Goal: Navigation & Orientation: Find specific page/section

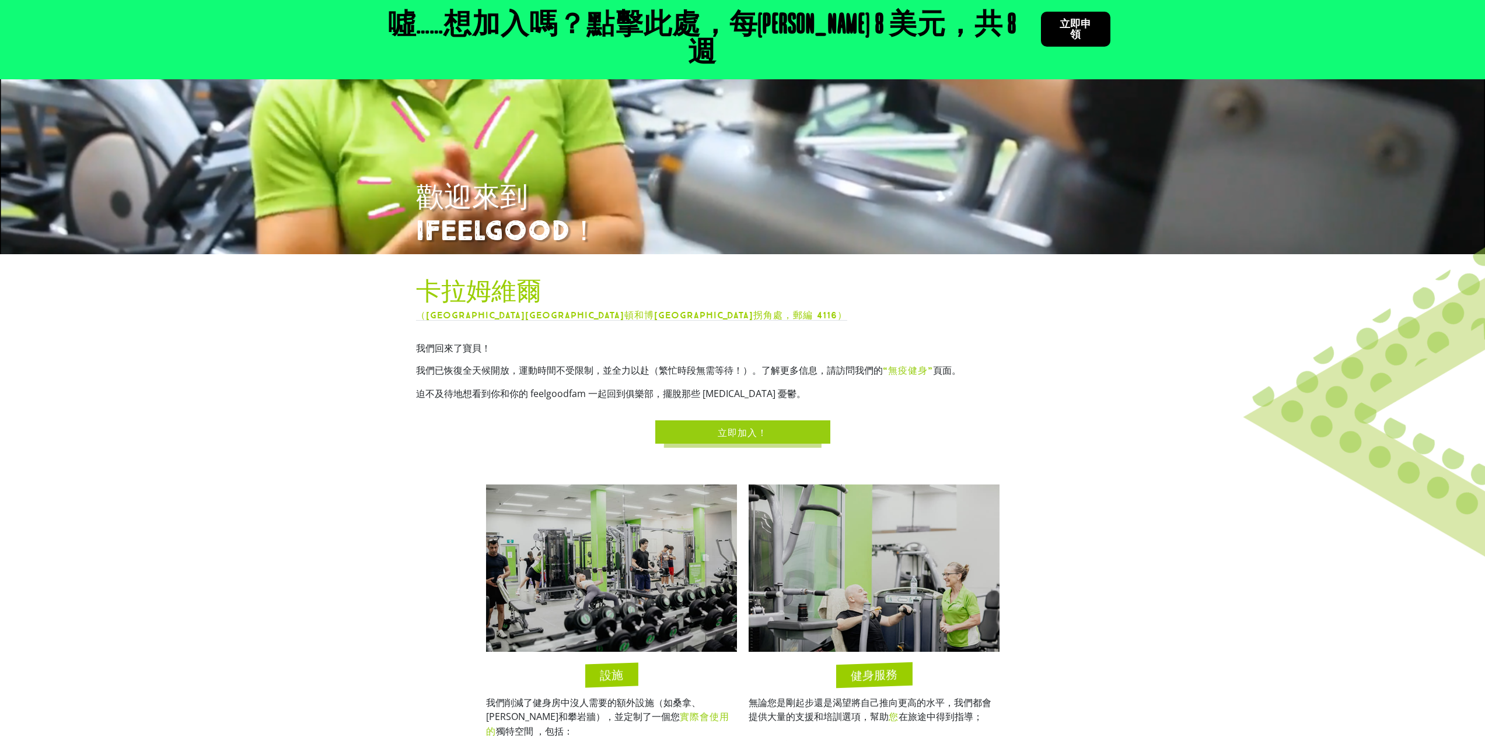
scroll to position [350, 0]
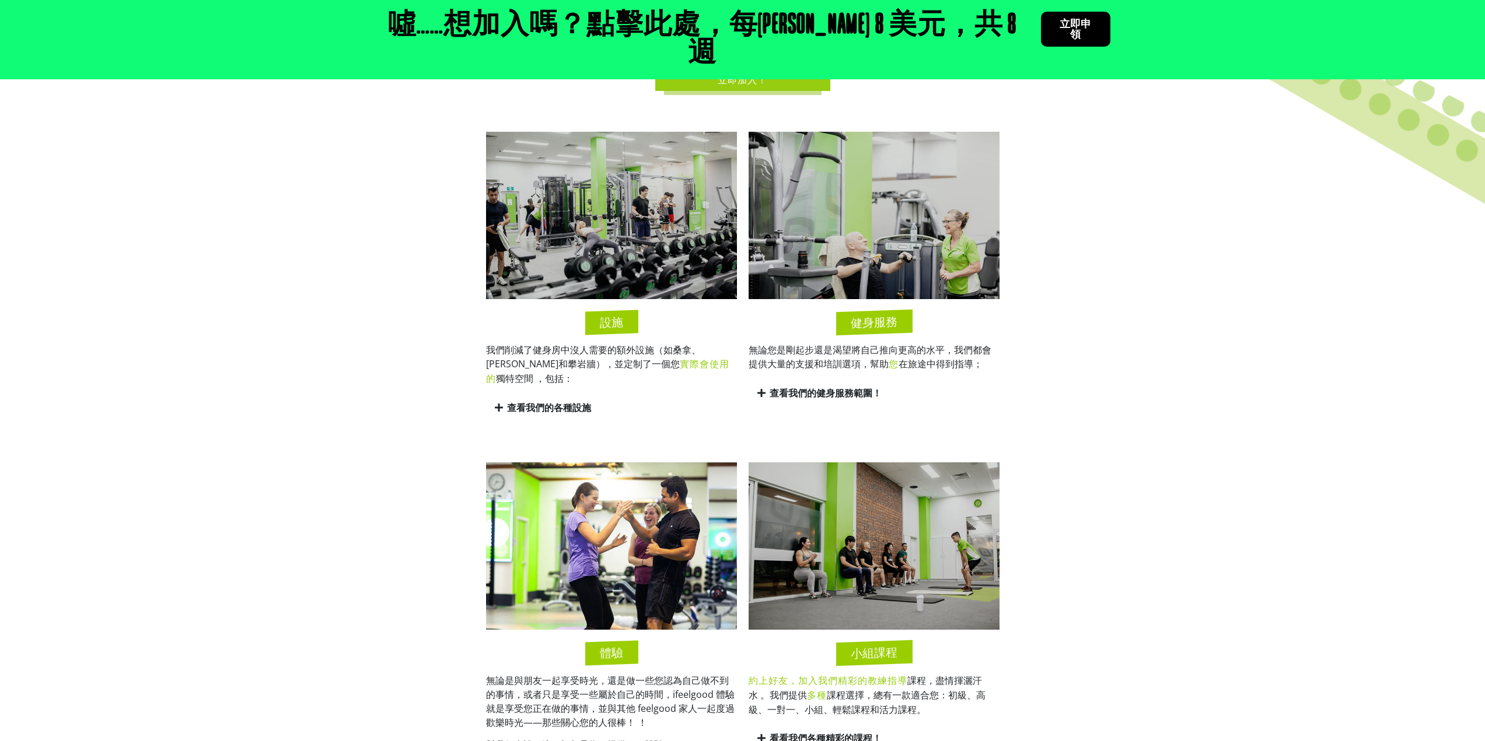
scroll to position [875, 0]
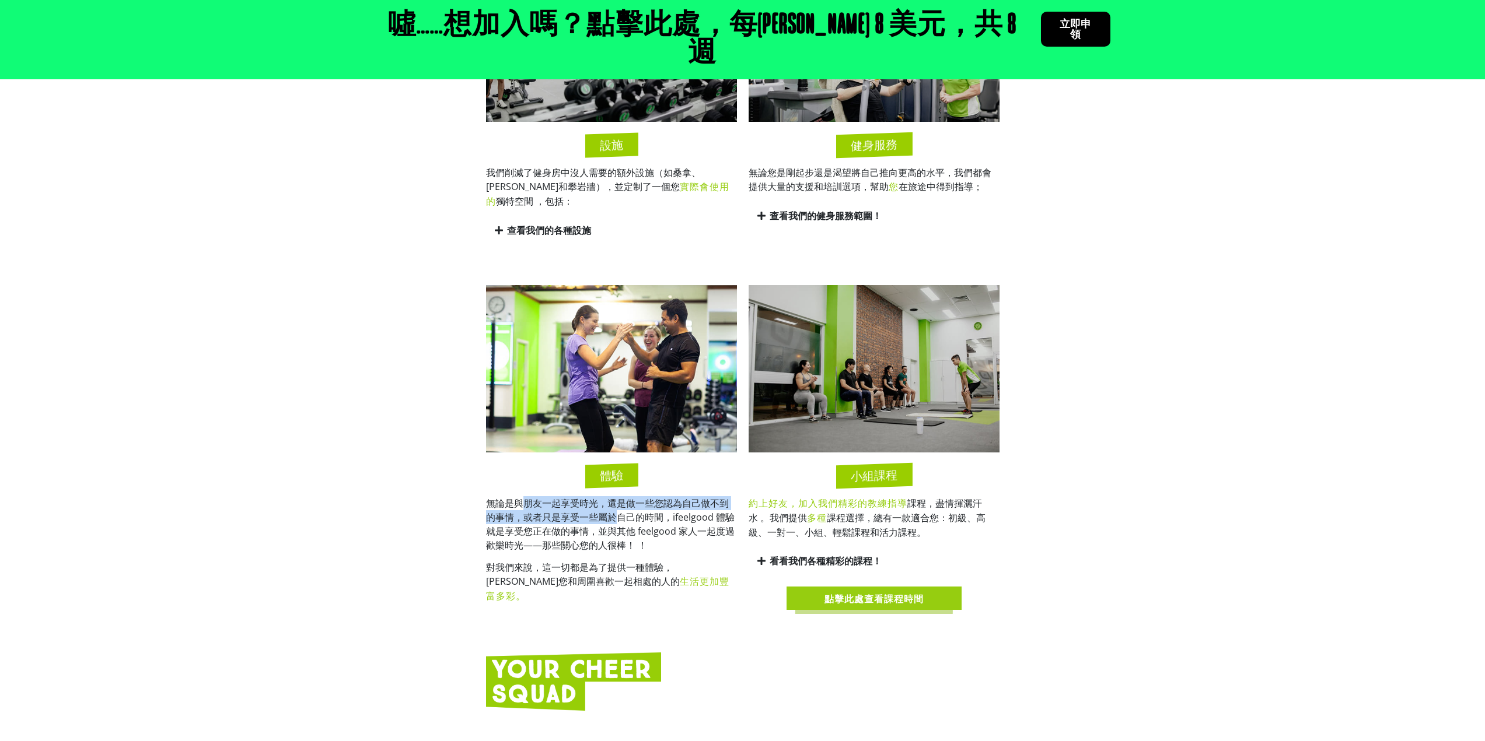
drag, startPoint x: 520, startPoint y: 474, endPoint x: 615, endPoint y: 487, distance: 95.9
click at [615, 497] on font "無論是與朋友一起享受時光，還是做一些您認為自己做不到的事情，或者只是享受一些屬於自己的時間，ifeelgood 體驗就是享受您正在做的事情，並與其他 feel…" at bounding box center [610, 524] width 249 height 55
click at [512, 497] on font "無論是與朋友一起享受時光，還是做一些您認為自己做不到的事情，或者只是享受一些屬於自己的時間，ifeelgood 體驗就是享受您正在做的事情，並與其他 feel…" at bounding box center [610, 524] width 249 height 55
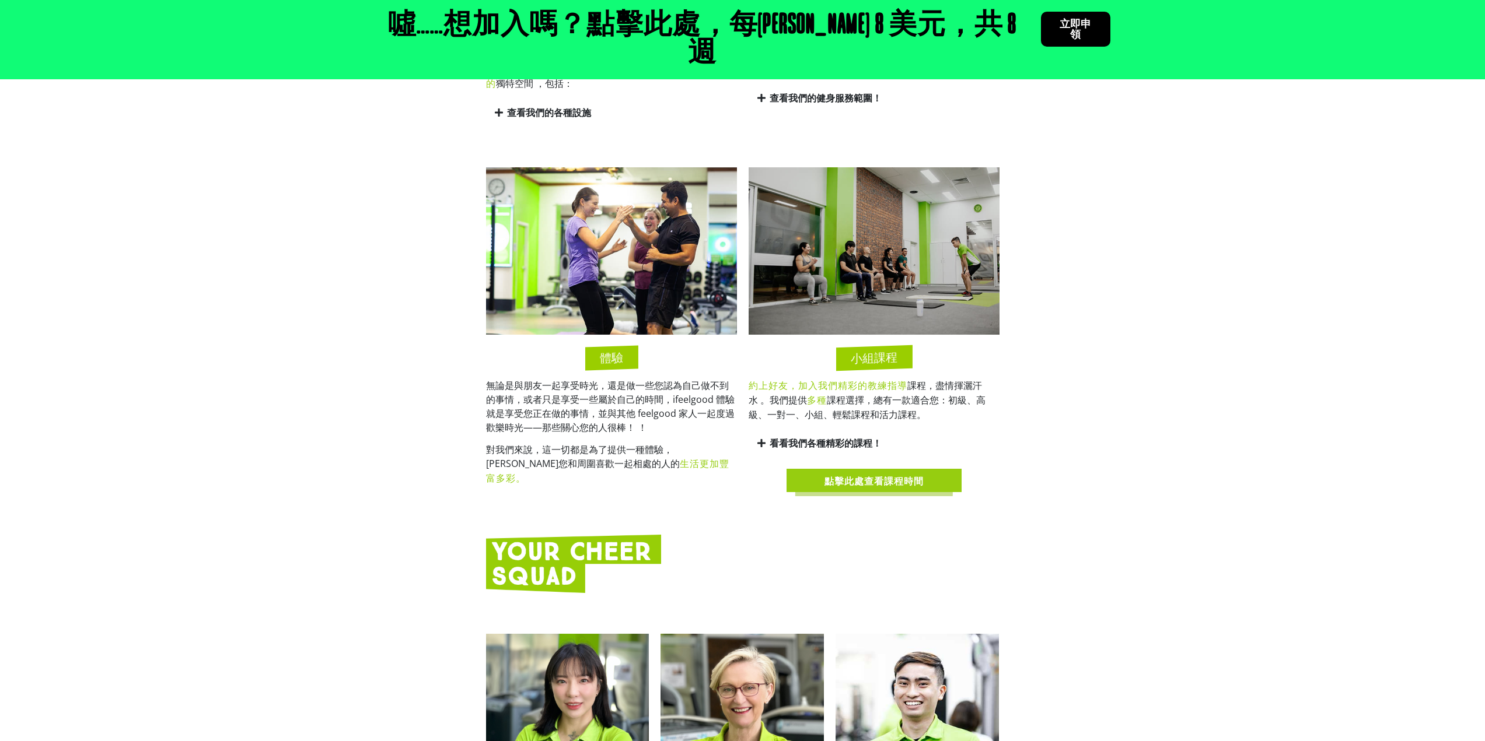
scroll to position [1225, 0]
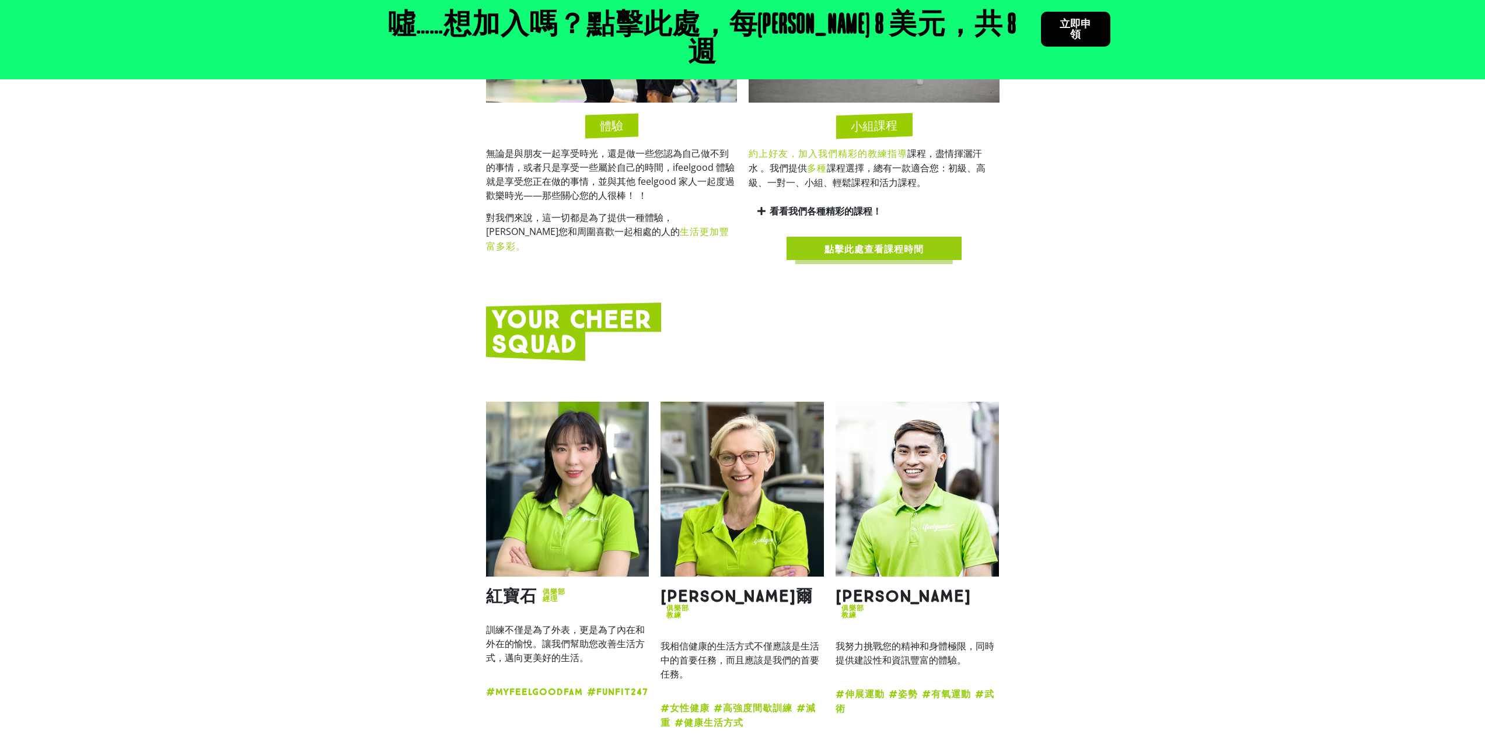
click at [533, 432] on img at bounding box center [567, 489] width 163 height 175
click at [563, 439] on img at bounding box center [567, 489] width 163 height 175
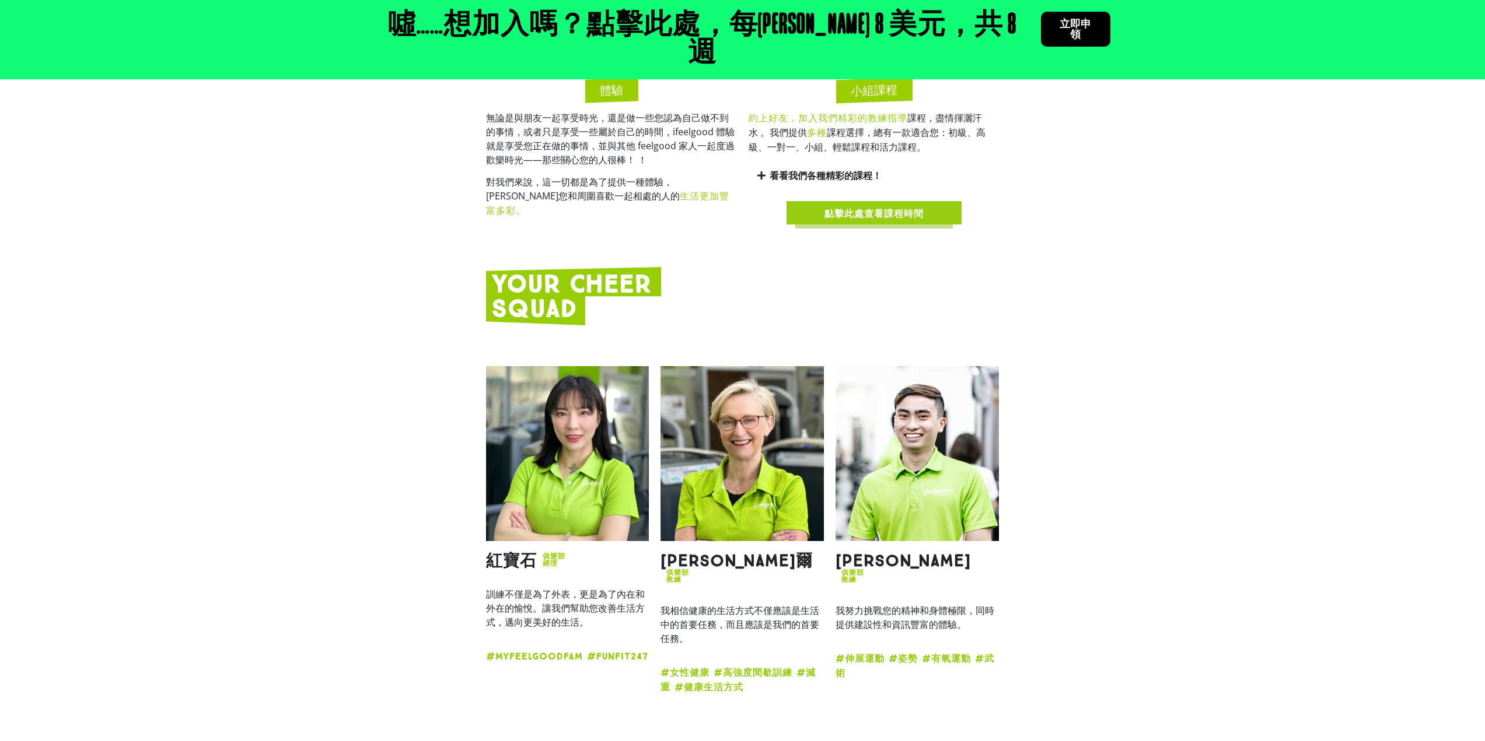
scroll to position [1283, 0]
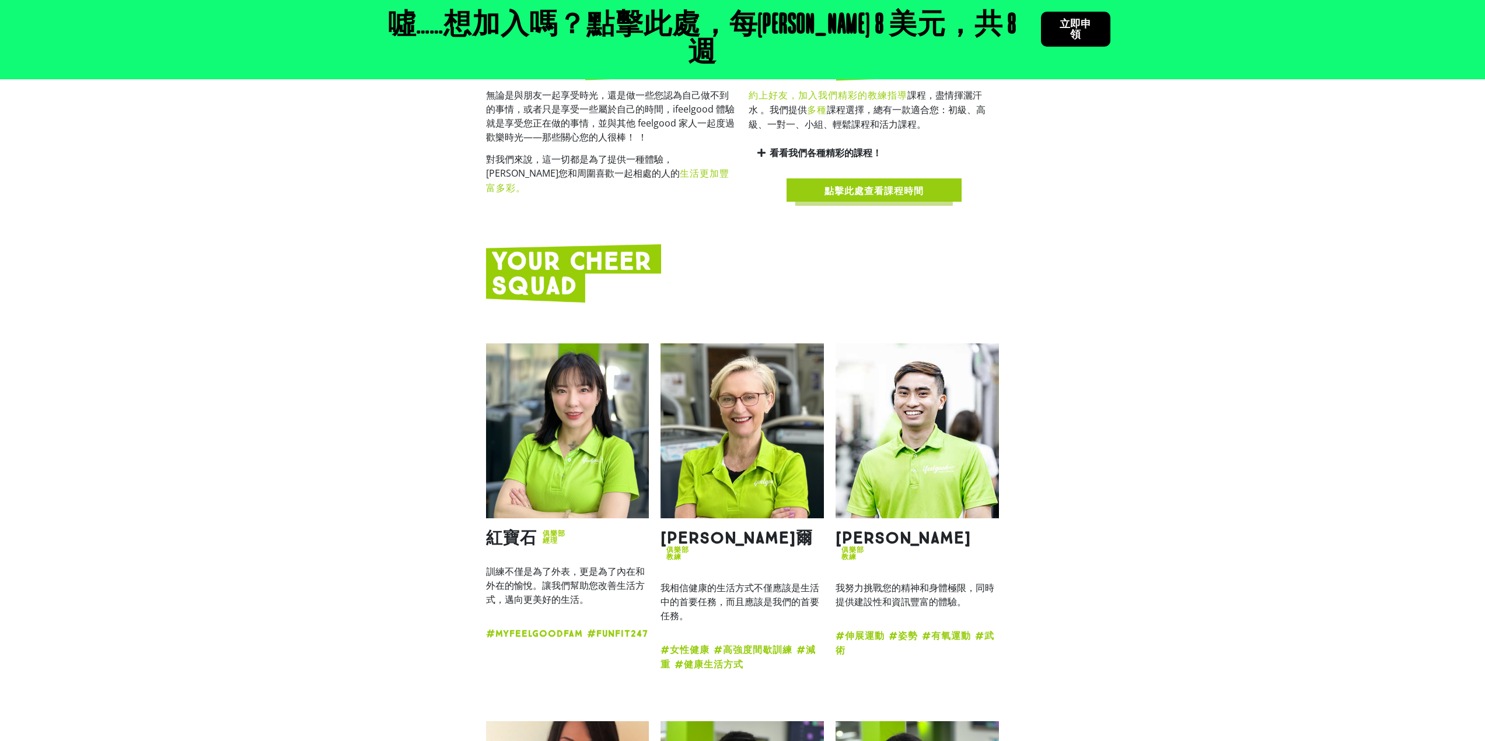
click at [545, 537] on font "經理" at bounding box center [550, 541] width 15 height 8
click at [554, 394] on img at bounding box center [567, 431] width 163 height 175
click at [555, 394] on img at bounding box center [567, 431] width 163 height 175
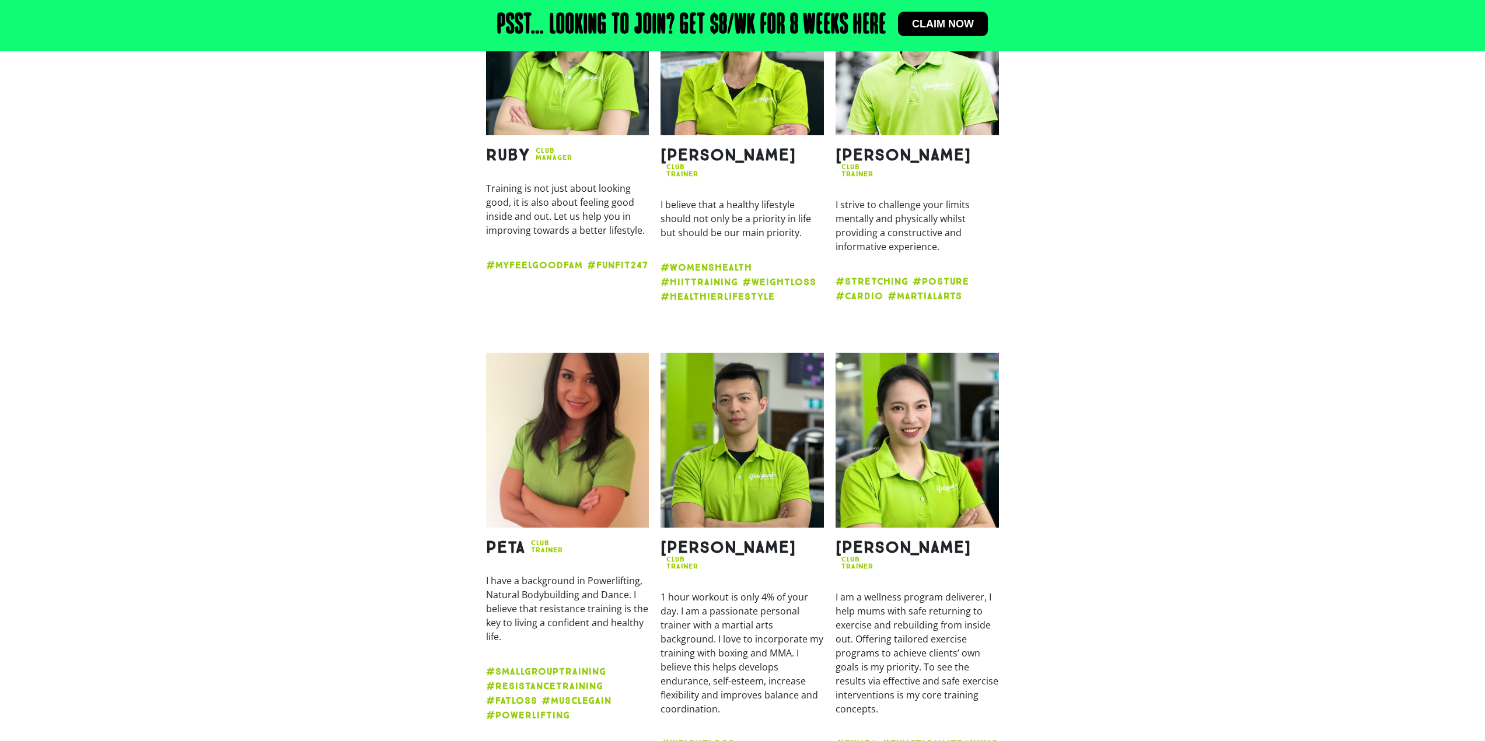
scroll to position [1734, 0]
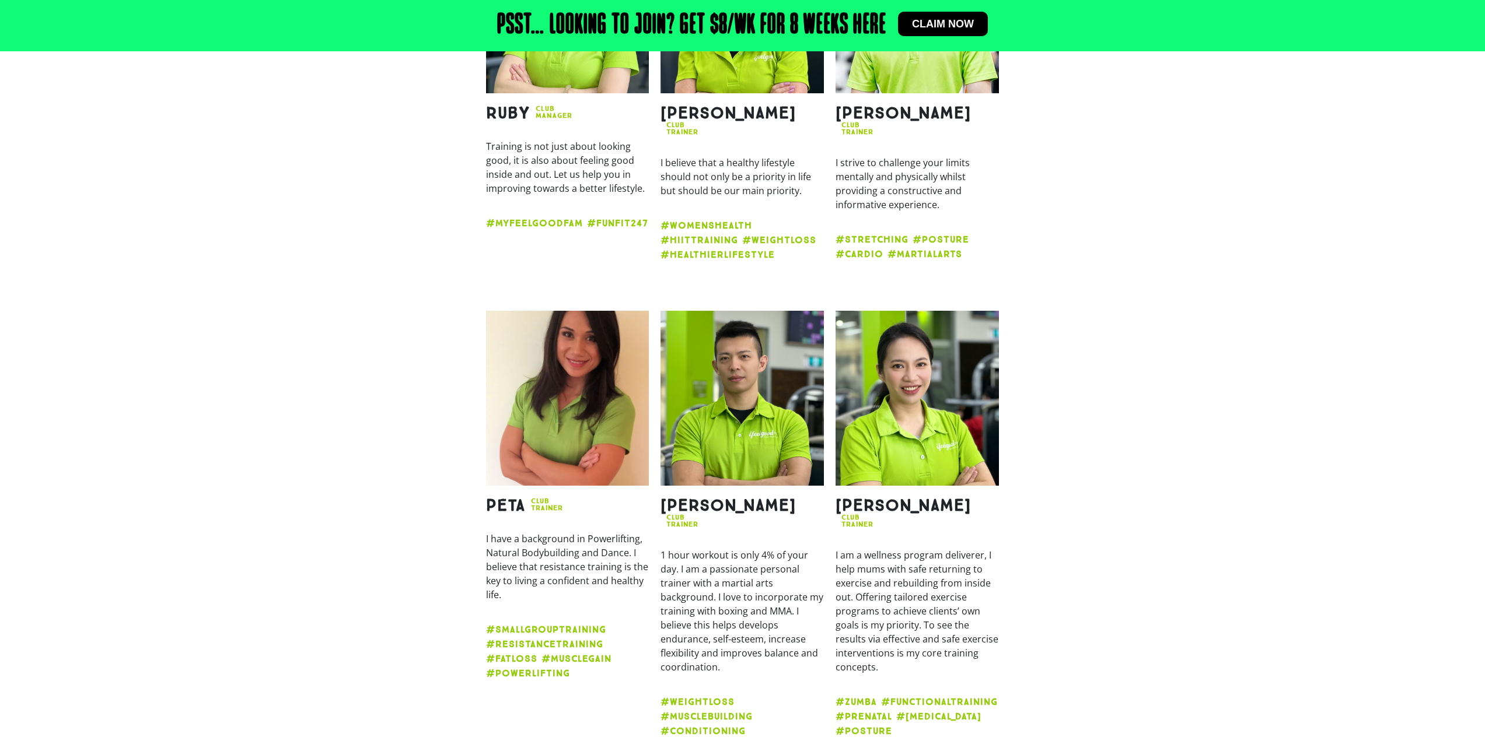
click at [1167, 305] on section "Peta CLUB TRAINER I have a background in Powerlifting, Natural Bodybuilding and…" at bounding box center [742, 536] width 1485 height 462
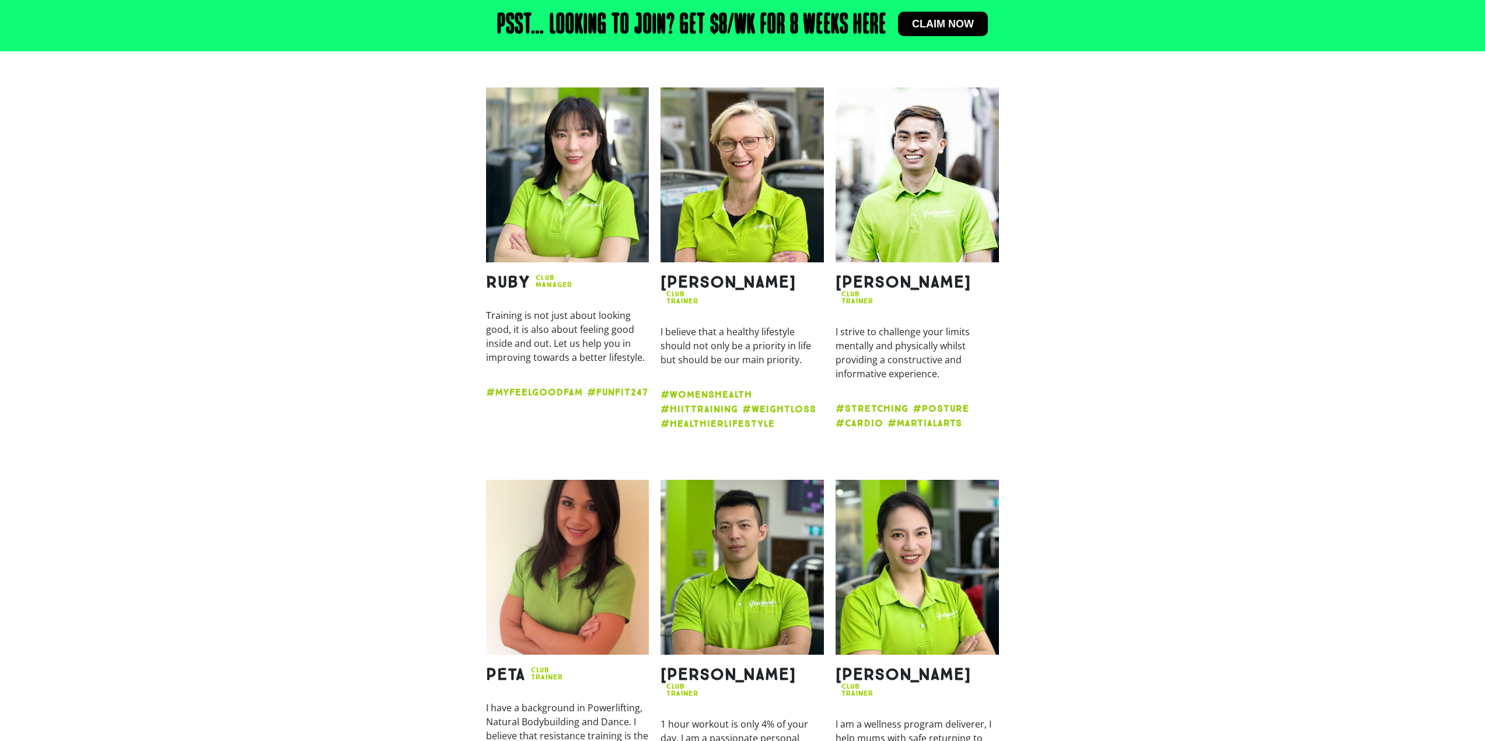
scroll to position [1559, 0]
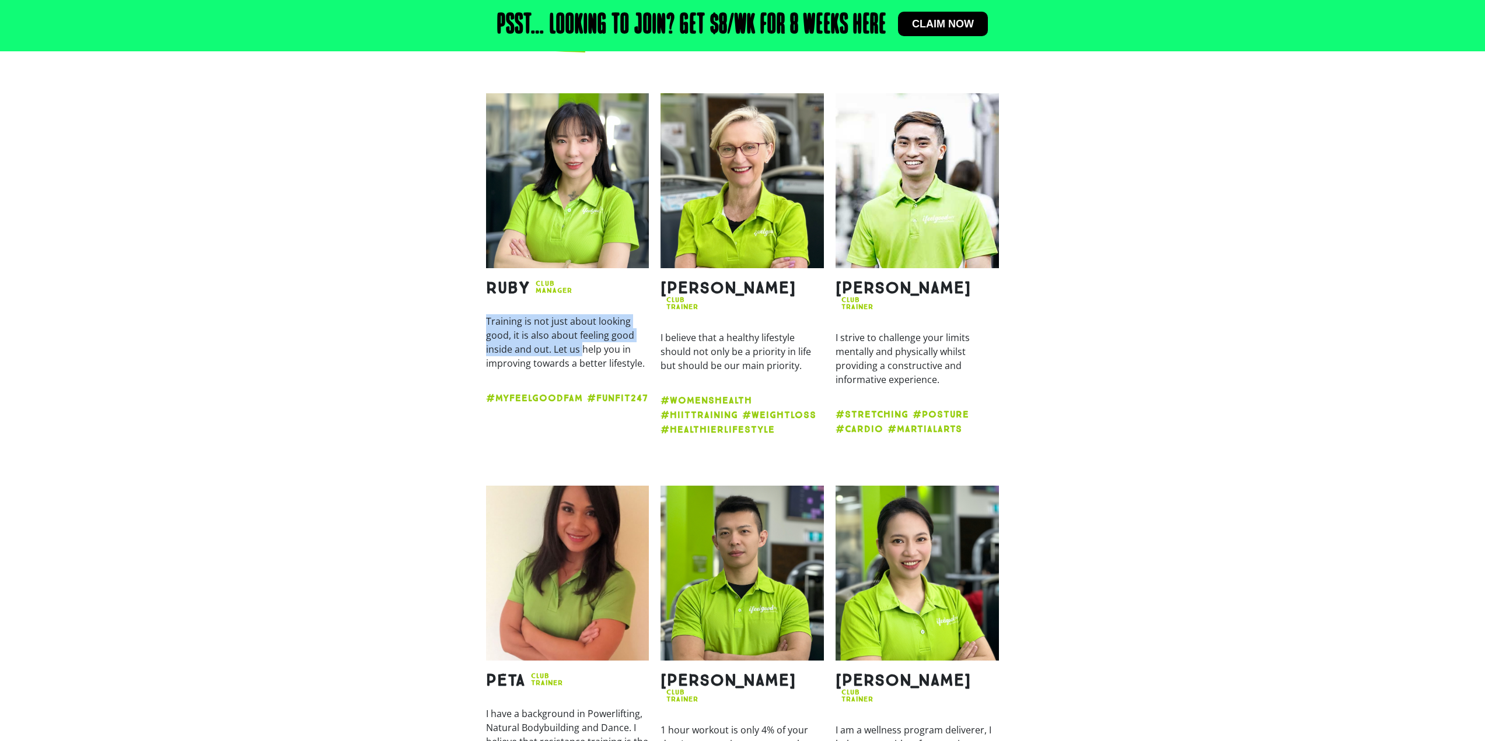
drag, startPoint x: 486, startPoint y: 296, endPoint x: 583, endPoint y: 339, distance: 105.8
click at [584, 341] on div "Ruby Club Manager Training is not just about looking good, it is also about fee…" at bounding box center [567, 269] width 175 height 363
click at [561, 314] on p "Training is not just about looking good, it is also about feeling good inside a…" at bounding box center [567, 342] width 163 height 56
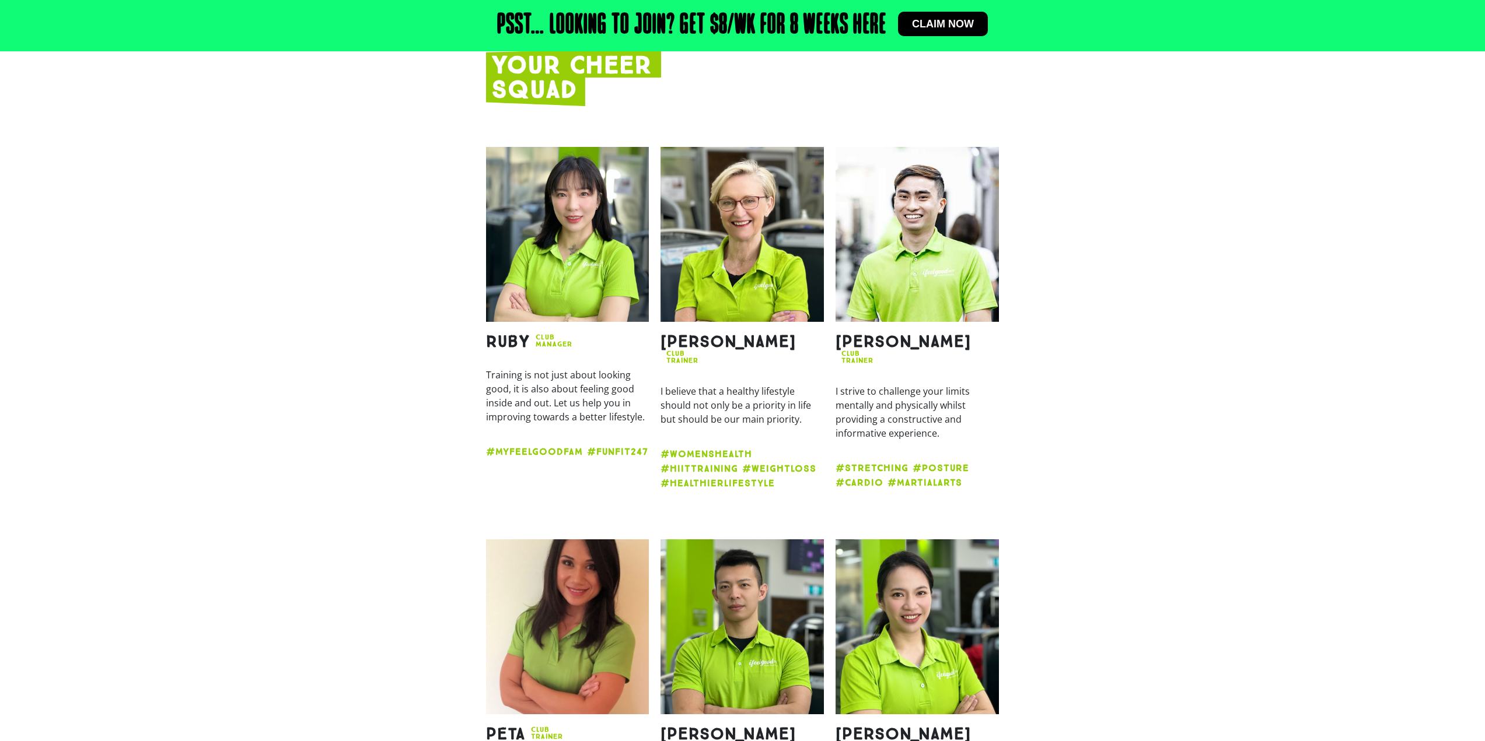
scroll to position [1500, 0]
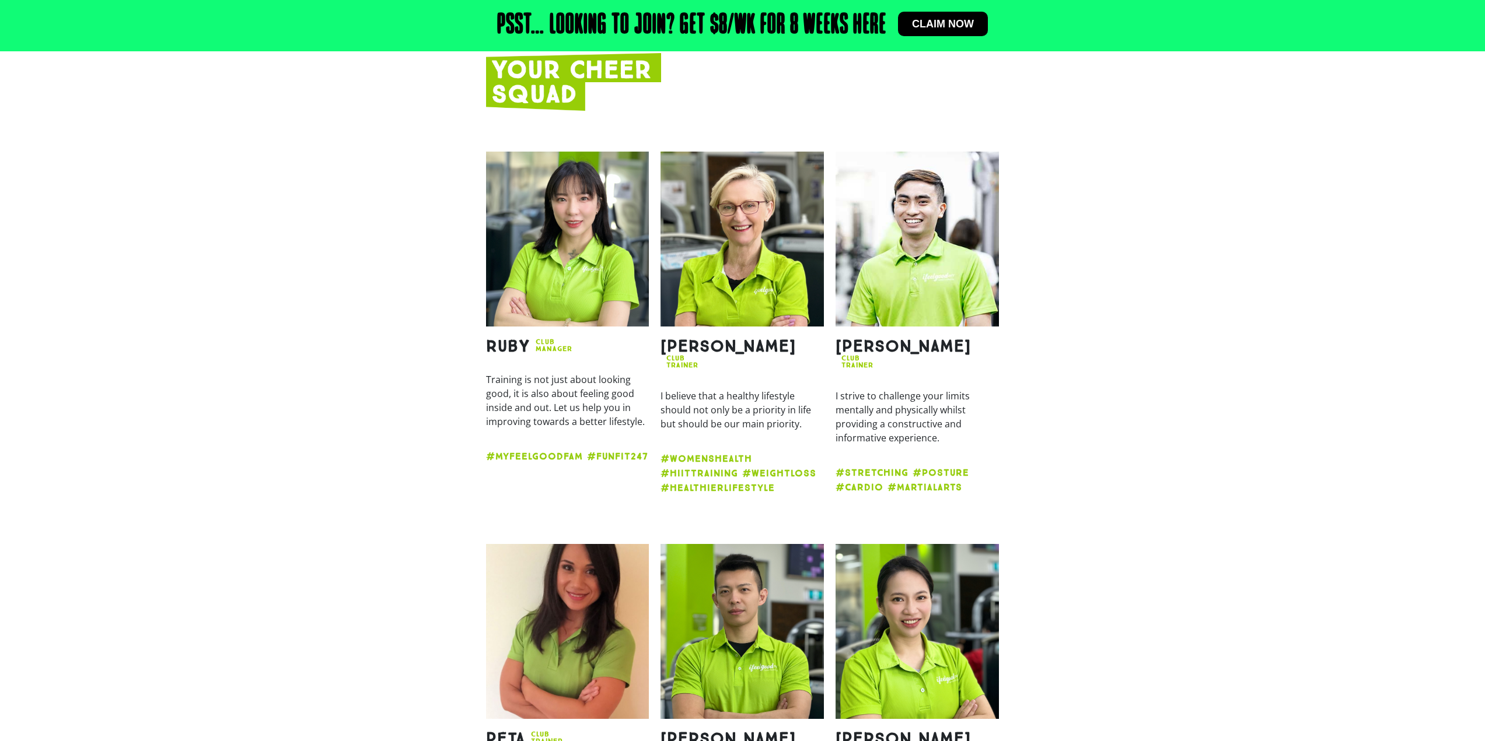
click at [575, 214] on img at bounding box center [567, 239] width 163 height 175
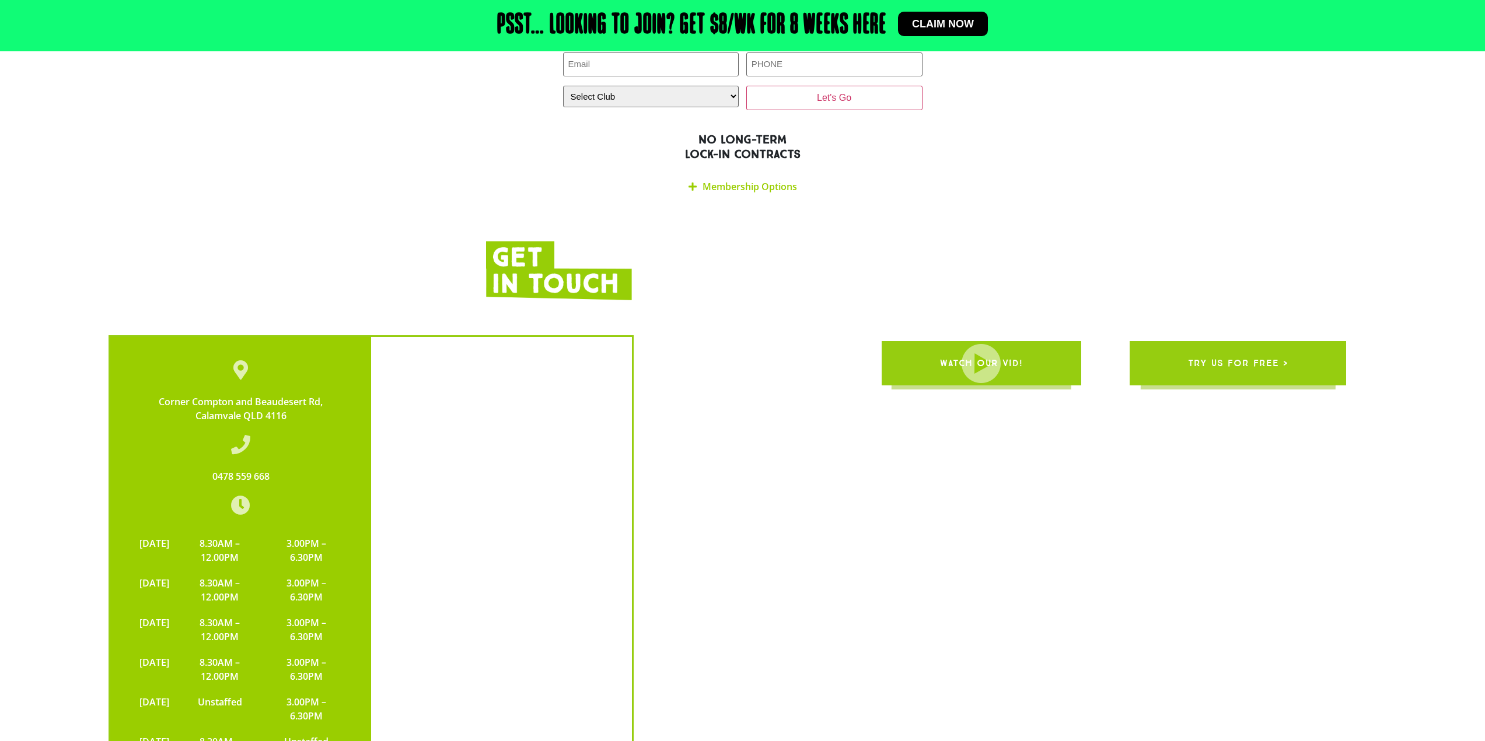
scroll to position [2667, 0]
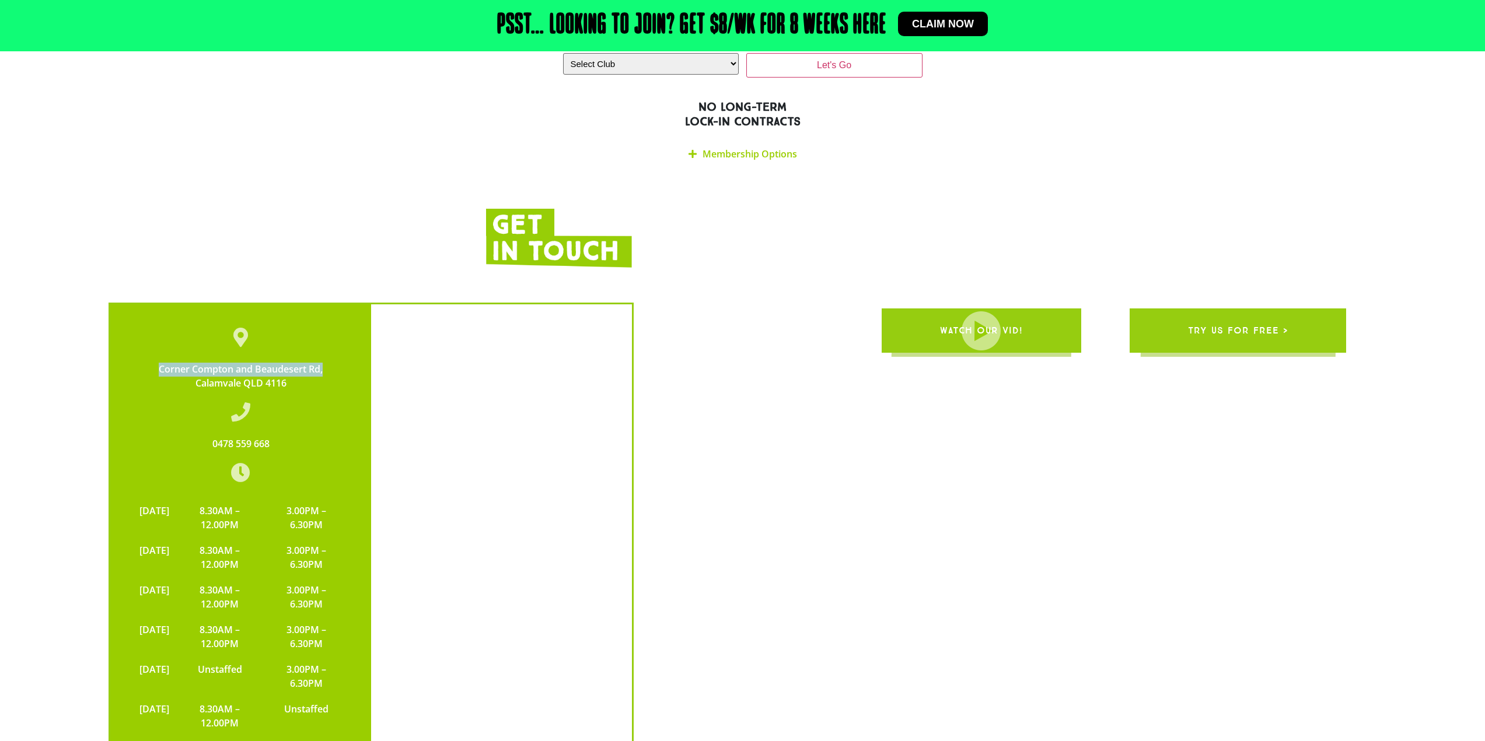
drag, startPoint x: 151, startPoint y: 321, endPoint x: 327, endPoint y: 320, distance: 176.2
click at [327, 363] on div "Corner Compton and [STREET_ADDRESS]" at bounding box center [241, 377] width 214 height 28
